Goal: Find specific page/section: Find specific page/section

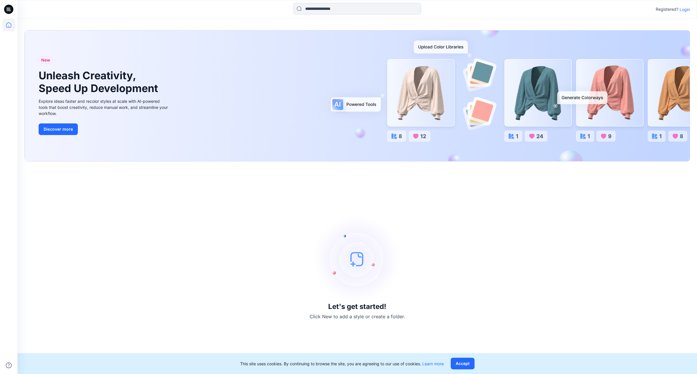
click at [684, 8] on p "Login" at bounding box center [685, 9] width 10 height 6
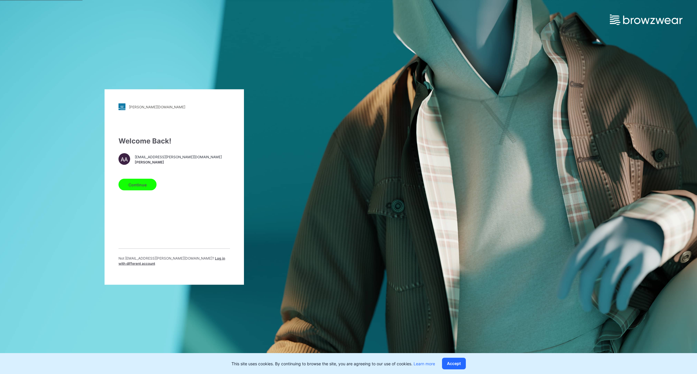
click at [145, 182] on button "Continue" at bounding box center [138, 185] width 38 height 12
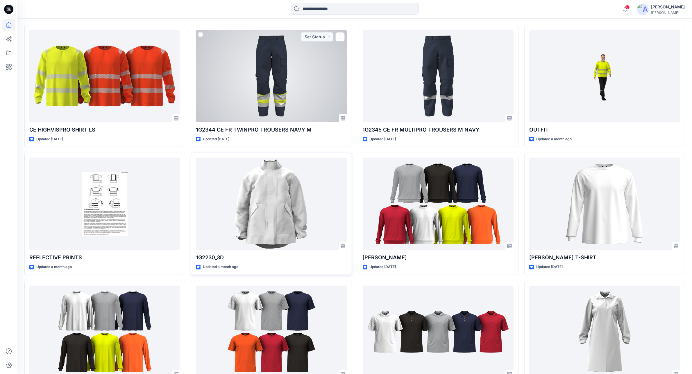
scroll to position [459, 0]
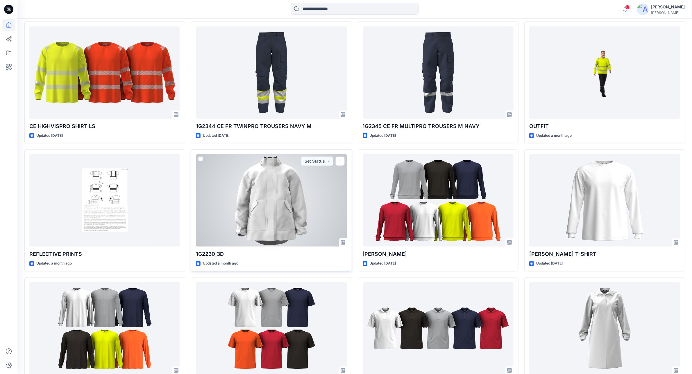
click at [282, 219] on div at bounding box center [271, 200] width 151 height 92
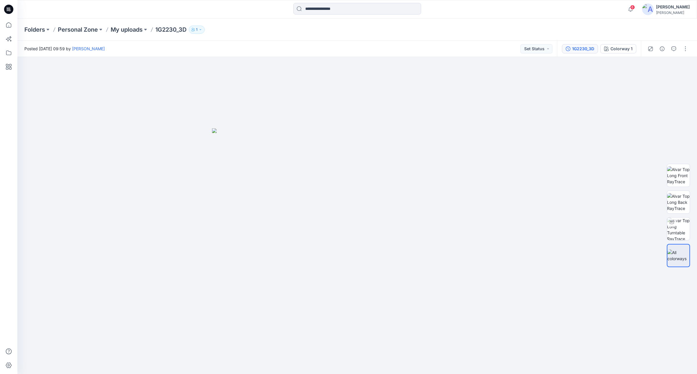
click at [585, 44] on div "1G2230_3D Colorway 1" at bounding box center [599, 49] width 84 height 16
click at [585, 44] on button "1G2230_3D" at bounding box center [580, 48] width 36 height 9
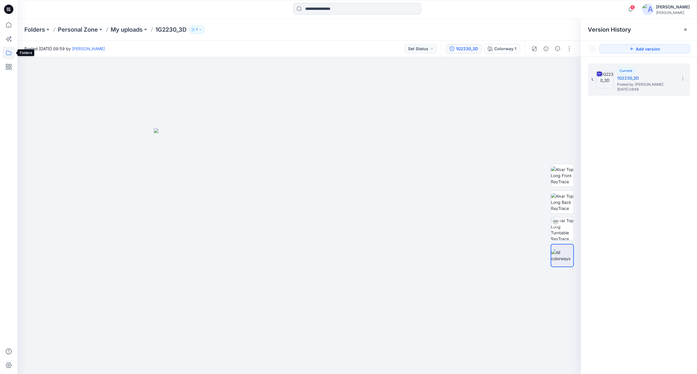
click at [7, 53] on icon at bounding box center [8, 52] width 13 height 13
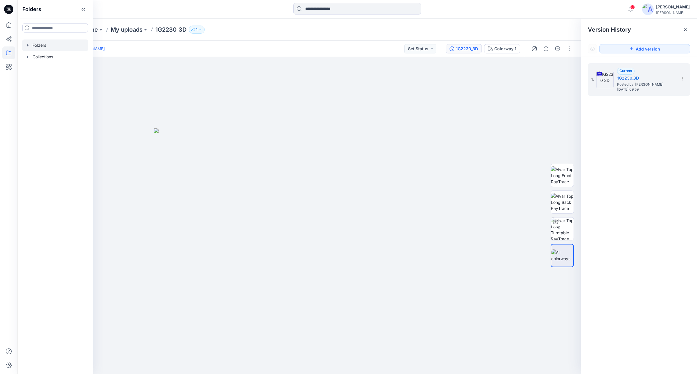
click at [46, 44] on div at bounding box center [55, 46] width 66 height 12
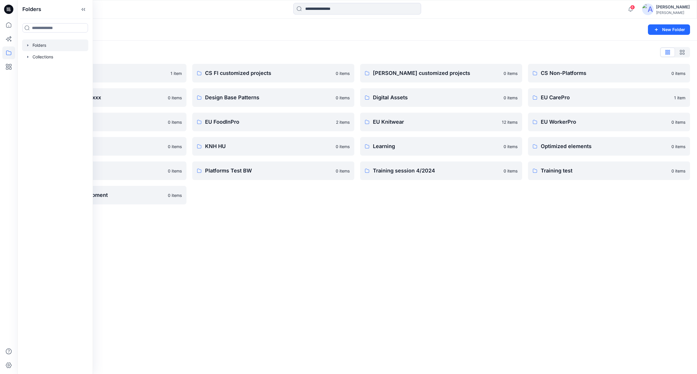
click at [238, 265] on div "Folders New Folder Folders List Archive 1 item Customer collection xxxx 0 items…" at bounding box center [357, 197] width 680 height 356
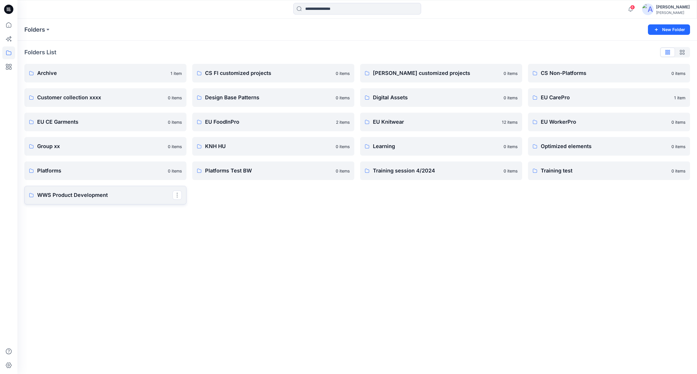
click at [78, 194] on p "WWS Product Development" at bounding box center [104, 195] width 135 height 8
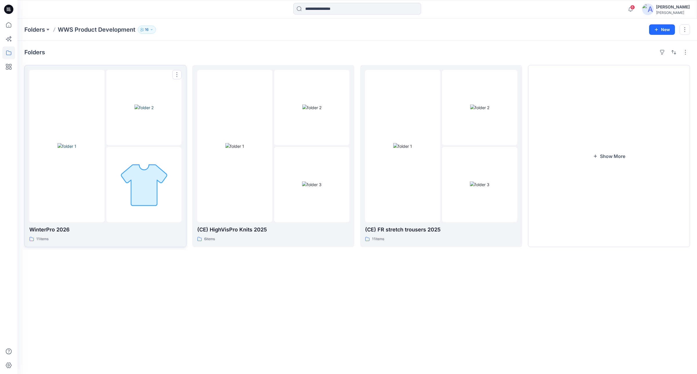
click at [76, 149] on img at bounding box center [67, 146] width 19 height 6
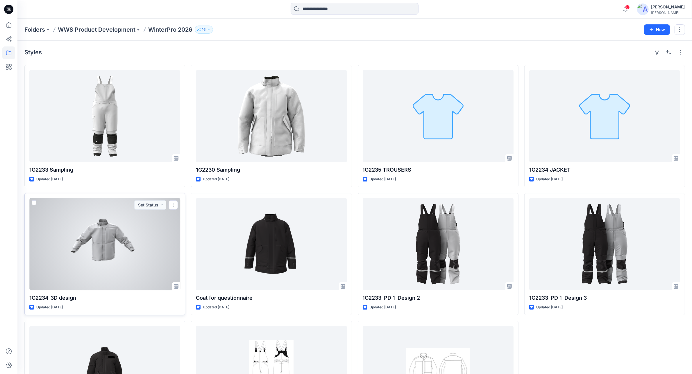
click at [136, 261] on div at bounding box center [104, 244] width 151 height 92
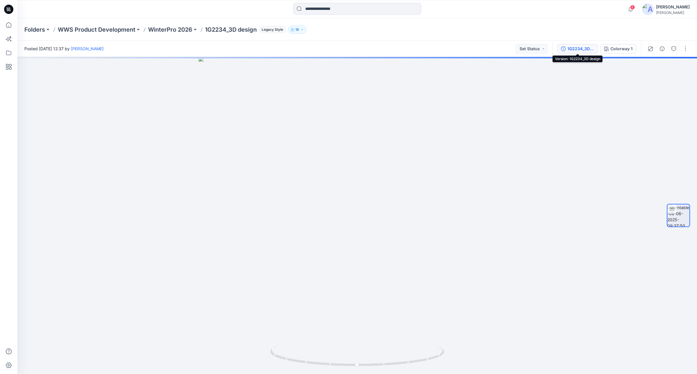
click at [581, 47] on div "1G2234_3D design" at bounding box center [581, 49] width 27 height 6
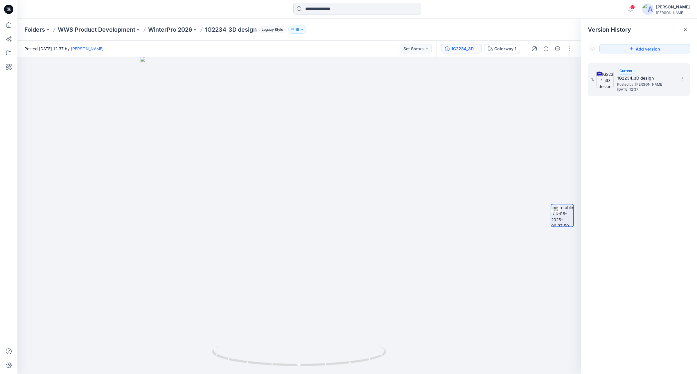
click at [641, 86] on span "Posted by: [PERSON_NAME]" at bounding box center [646, 85] width 58 height 6
click at [557, 53] on button "button" at bounding box center [557, 48] width 9 height 9
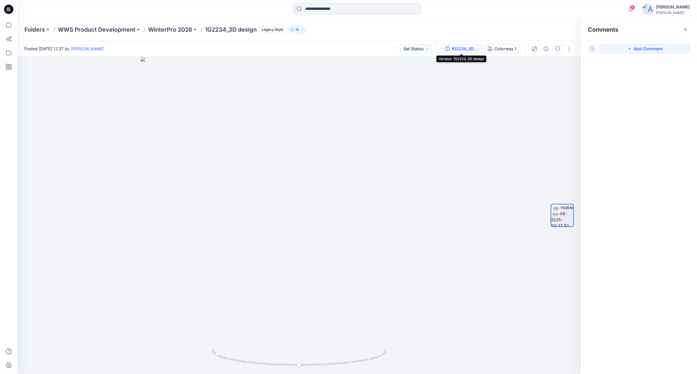
click at [461, 47] on div "1G2234_3D design" at bounding box center [464, 49] width 27 height 6
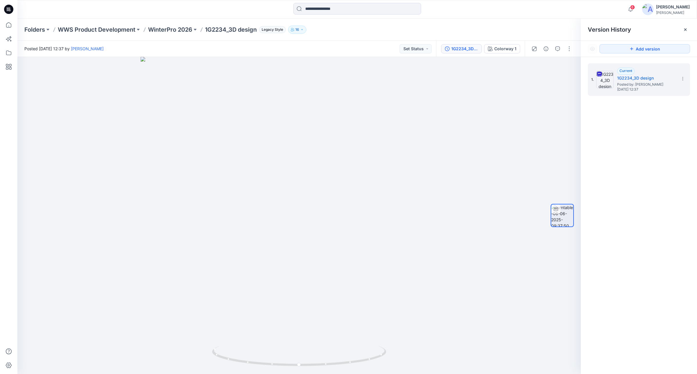
click at [655, 209] on div "1. Current 1G2234_3D design Posted by: [PERSON_NAME] [DATE] 12:37" at bounding box center [639, 220] width 116 height 326
click at [561, 52] on button "button" at bounding box center [557, 48] width 9 height 9
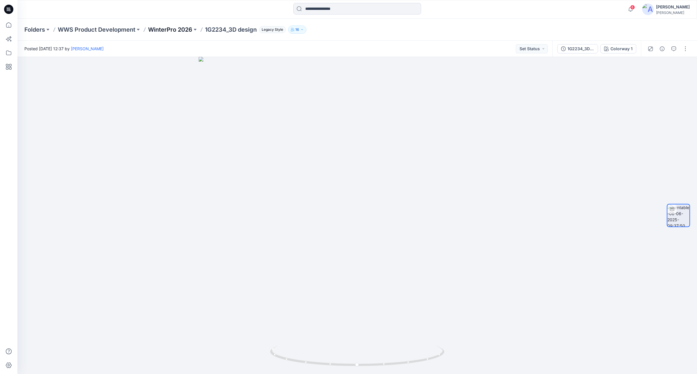
click at [177, 32] on p "WinterPro 2026" at bounding box center [170, 30] width 44 height 8
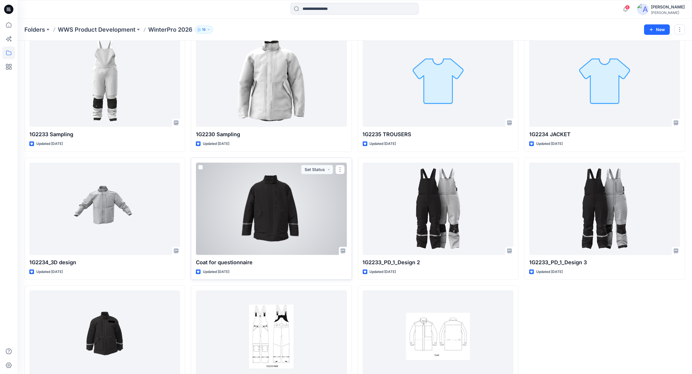
scroll to position [3, 0]
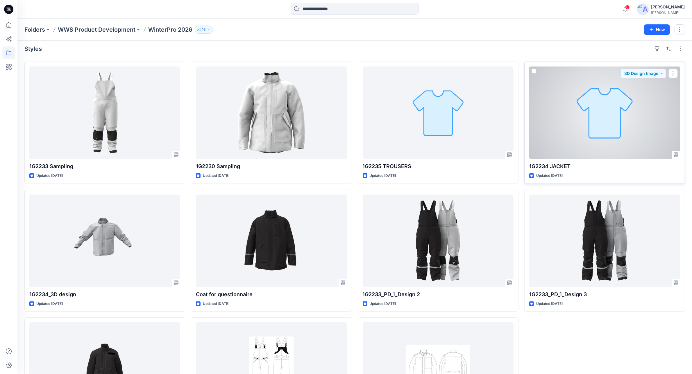
click at [587, 128] on div at bounding box center [604, 113] width 151 height 92
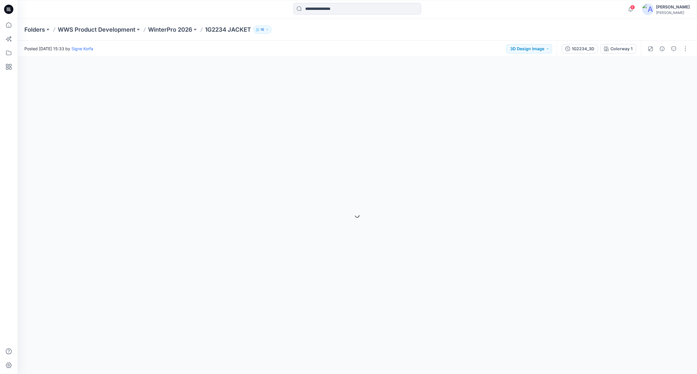
click at [583, 41] on div "1G2234_3D Colorway 1" at bounding box center [599, 49] width 84 height 16
click at [580, 47] on div "1G2234_3D" at bounding box center [583, 49] width 22 height 6
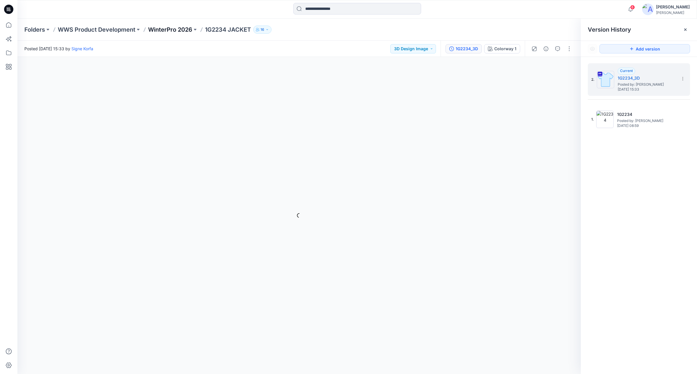
click at [179, 31] on p "WinterPro 2026" at bounding box center [170, 30] width 44 height 8
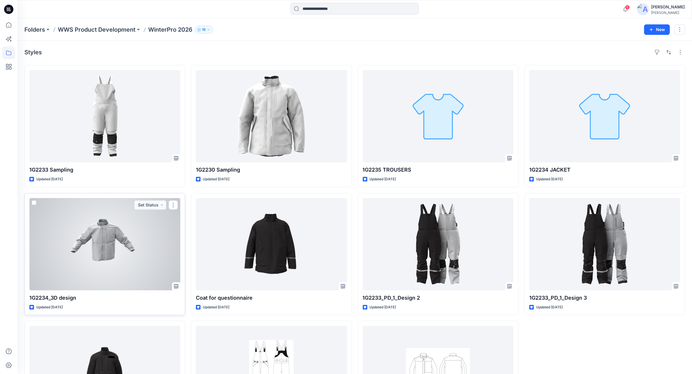
click at [96, 282] on div at bounding box center [104, 244] width 151 height 92
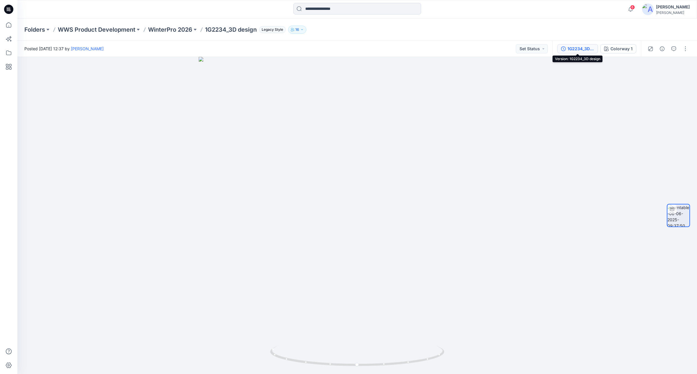
click at [587, 49] on div "1G2234_3D design" at bounding box center [581, 49] width 27 height 6
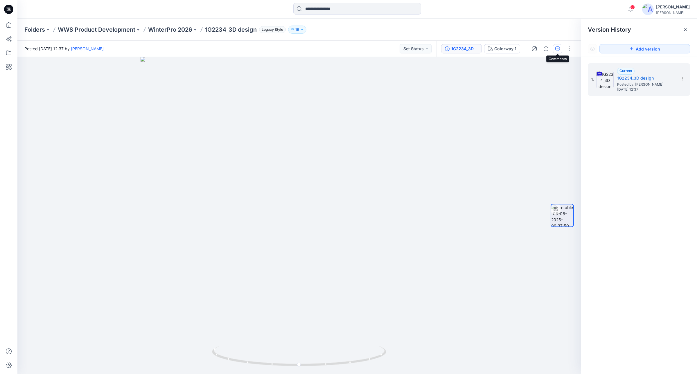
click at [559, 47] on icon "button" at bounding box center [557, 48] width 5 height 5
drag, startPoint x: 378, startPoint y: 361, endPoint x: 304, endPoint y: 365, distance: 73.9
click at [304, 365] on icon at bounding box center [300, 357] width 176 height 22
click at [173, 32] on p "WinterPro 2026" at bounding box center [170, 30] width 44 height 8
